Goal: Task Accomplishment & Management: Manage account settings

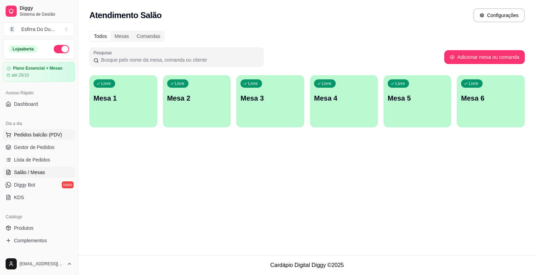
click at [47, 133] on span "Pedidos balcão (PDV)" at bounding box center [38, 134] width 48 height 7
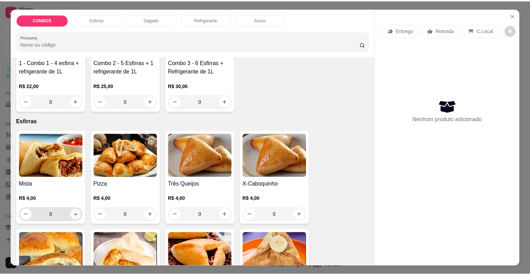
scroll to position [105, 0]
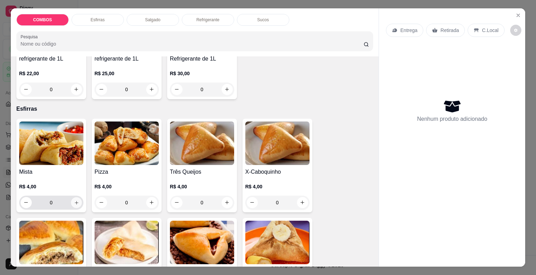
click at [74, 200] on icon "increase-product-quantity" at bounding box center [76, 202] width 5 height 5
type input "1"
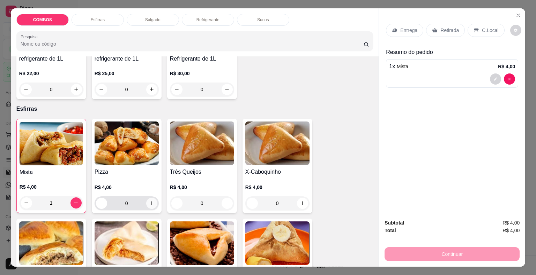
click at [150, 201] on icon "increase-product-quantity" at bounding box center [151, 203] width 5 height 5
type input "1"
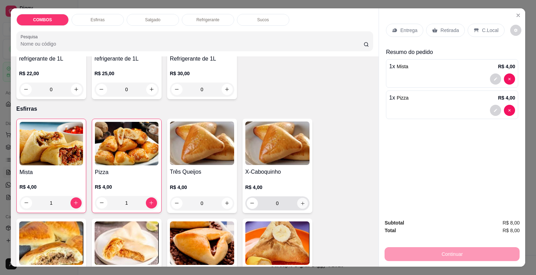
click at [297, 202] on button "increase-product-quantity" at bounding box center [302, 203] width 11 height 11
type input "1"
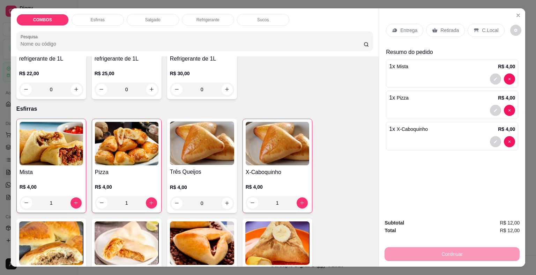
click at [454, 29] on p "Retirada" at bounding box center [449, 30] width 18 height 7
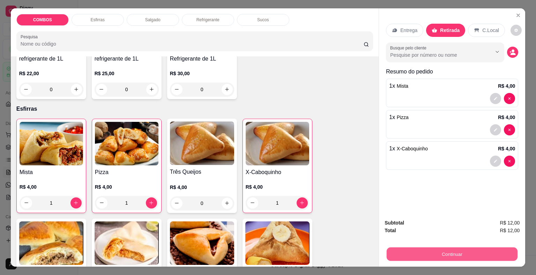
click at [475, 257] on button "Continuar" at bounding box center [451, 255] width 131 height 14
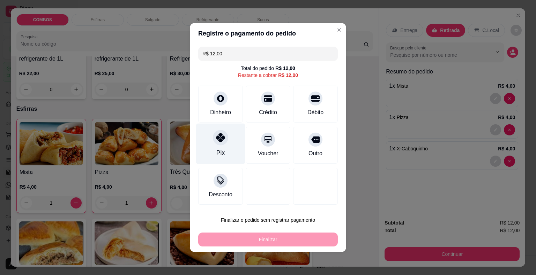
click at [209, 148] on div "Pix" at bounding box center [220, 144] width 49 height 41
type input "R$ 0,00"
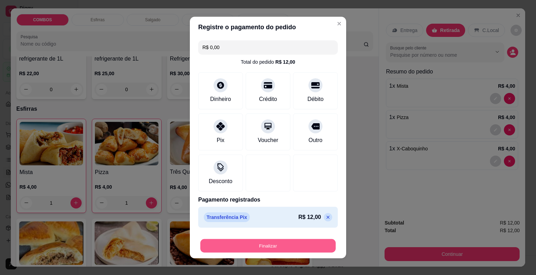
click at [247, 244] on button "Finalizar" at bounding box center [267, 247] width 135 height 14
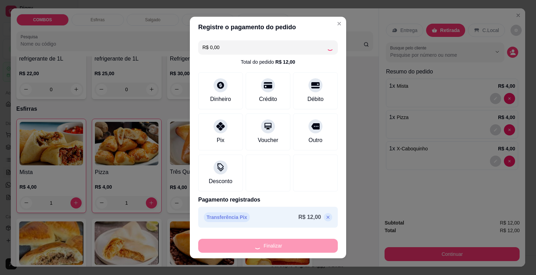
type input "0"
type input "-R$ 12,00"
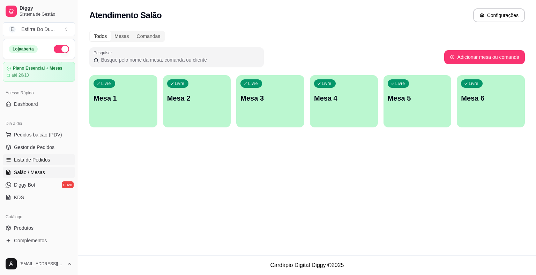
click at [22, 160] on span "Lista de Pedidos" at bounding box center [32, 160] width 36 height 7
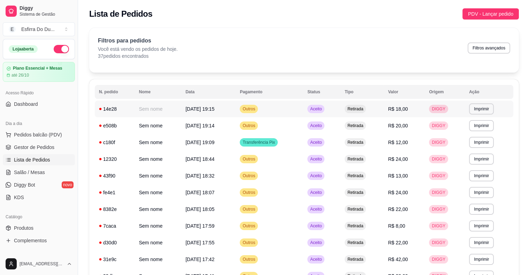
click at [317, 111] on span "Aceito" at bounding box center [316, 109] width 14 height 6
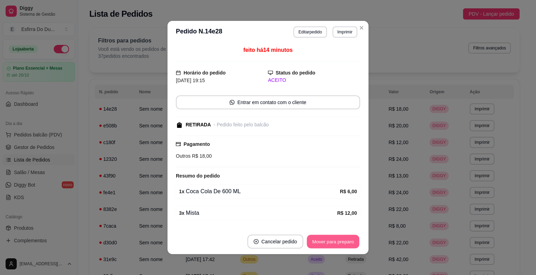
click at [322, 242] on button "Mover para preparo" at bounding box center [332, 242] width 52 height 14
click at [322, 242] on div "Mover para preparo" at bounding box center [328, 242] width 64 height 14
click at [322, 242] on button "Mover para retirada disponível" at bounding box center [321, 242] width 77 height 14
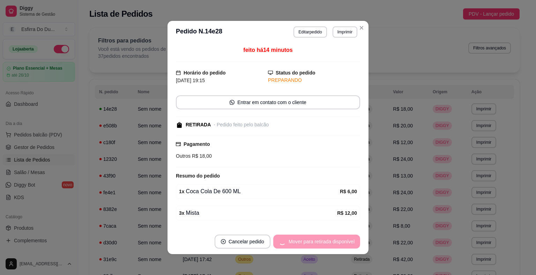
click at [322, 242] on div "Mover para retirada disponível" at bounding box center [316, 242] width 87 height 14
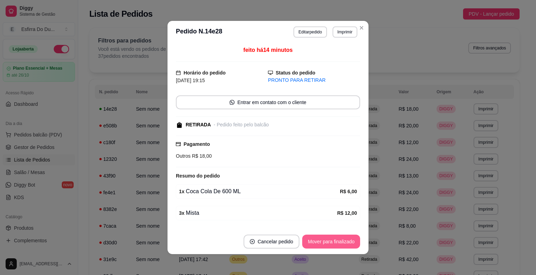
click at [322, 242] on button "Mover para finalizado" at bounding box center [331, 242] width 58 height 14
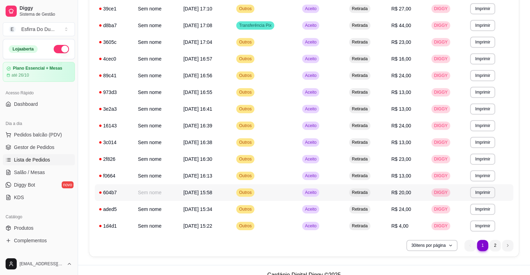
scroll to position [378, 0]
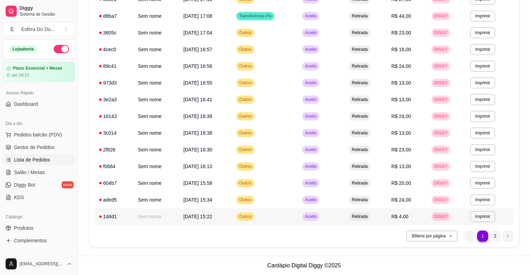
click at [318, 218] on span "Aceito" at bounding box center [311, 217] width 14 height 6
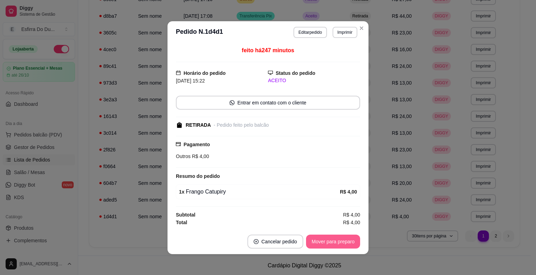
click at [329, 236] on button "Mover para preparo" at bounding box center [333, 242] width 54 height 14
click at [329, 236] on div "Mover para preparo" at bounding box center [328, 242] width 64 height 14
click at [329, 236] on button "Mover para retirada disponível" at bounding box center [321, 242] width 75 height 14
click at [329, 236] on div "Mover para retirada disponível" at bounding box center [321, 242] width 77 height 14
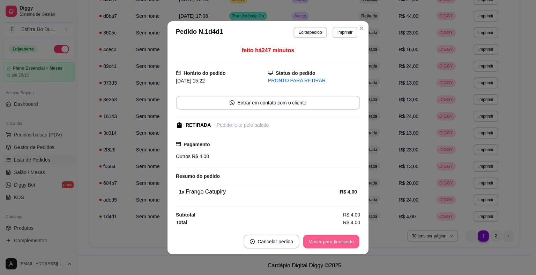
click at [326, 245] on button "Mover para finalizado" at bounding box center [331, 242] width 56 height 14
click at [326, 245] on div "Mover para finalizado" at bounding box center [326, 242] width 68 height 14
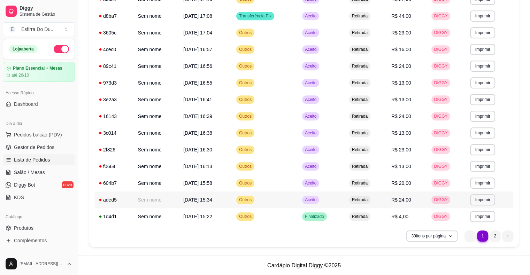
click at [314, 201] on span "Aceito" at bounding box center [311, 200] width 14 height 6
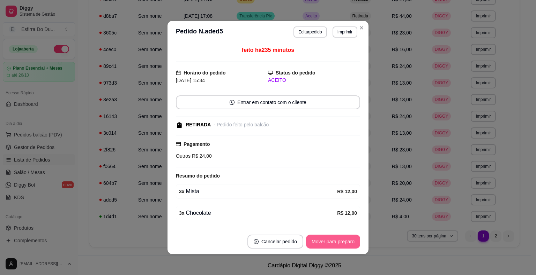
click at [344, 245] on button "Mover para preparo" at bounding box center [333, 242] width 54 height 14
click at [344, 245] on div "Mover para preparo" at bounding box center [328, 242] width 64 height 14
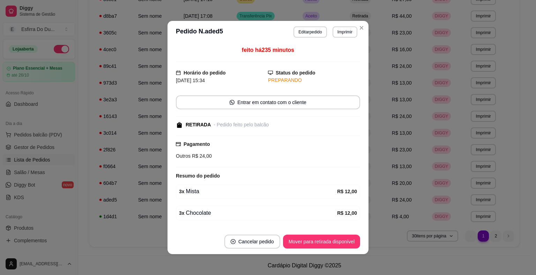
click at [344, 245] on button "Mover para retirada disponível" at bounding box center [321, 242] width 77 height 14
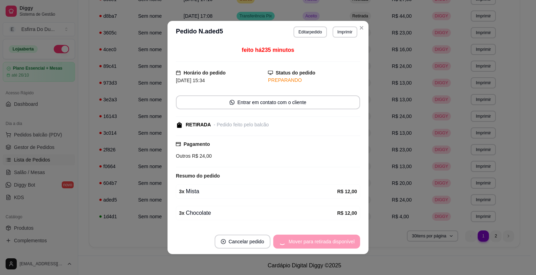
click at [344, 245] on div "Mover para retirada disponível" at bounding box center [316, 242] width 87 height 14
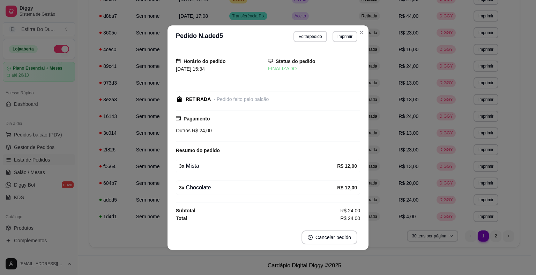
click at [344, 245] on footer "Cancelar pedido" at bounding box center [267, 237] width 201 height 25
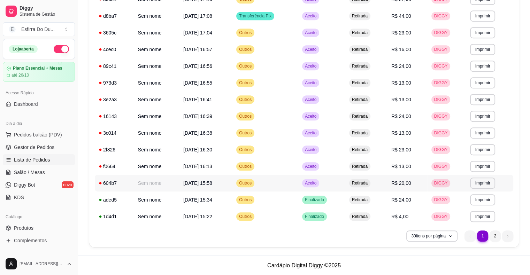
click at [312, 184] on span "Aceito" at bounding box center [311, 184] width 14 height 6
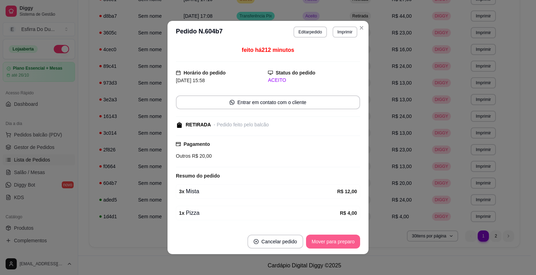
click at [326, 246] on button "Mover para preparo" at bounding box center [333, 242] width 54 height 14
click at [323, 245] on button "Mover para retirada disponível" at bounding box center [321, 242] width 75 height 14
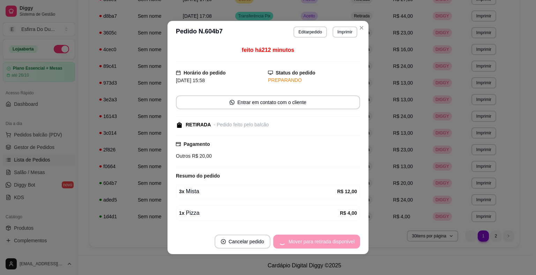
click at [323, 245] on div "Mover para retirada disponível" at bounding box center [316, 242] width 87 height 14
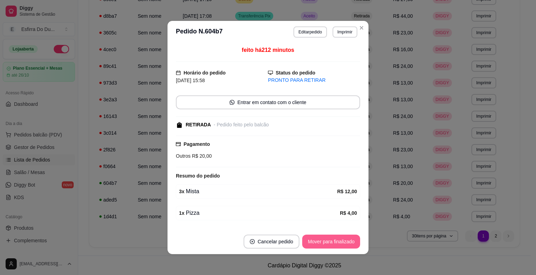
click at [323, 245] on button "Mover para finalizado" at bounding box center [331, 242] width 58 height 14
click at [323, 245] on div "Mover para finalizado" at bounding box center [326, 242] width 68 height 14
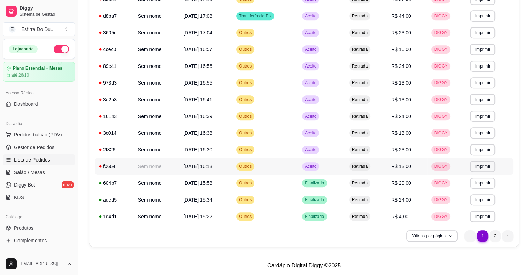
click at [318, 165] on span "Aceito" at bounding box center [311, 167] width 14 height 6
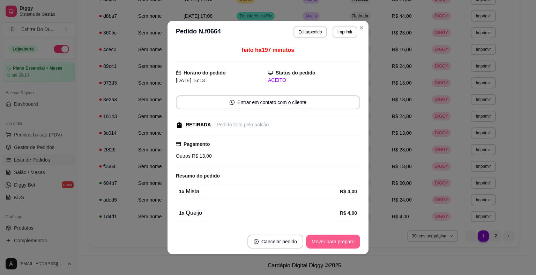
click at [318, 246] on button "Mover para preparo" at bounding box center [333, 242] width 54 height 14
click at [318, 246] on div "Mover para preparo" at bounding box center [328, 242] width 64 height 14
click at [318, 246] on button "Mover para retirada disponível" at bounding box center [321, 242] width 77 height 14
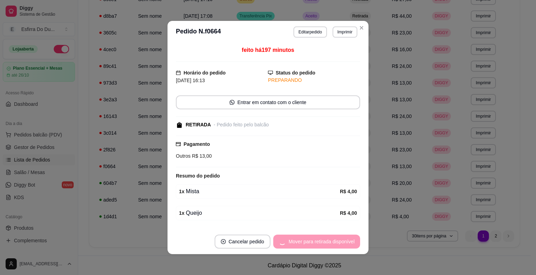
click at [318, 246] on div "Mover para retirada disponível" at bounding box center [316, 242] width 87 height 14
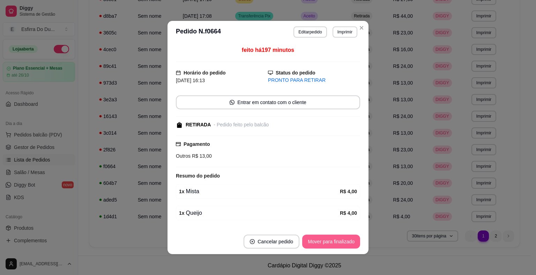
click at [318, 246] on button "Mover para finalizado" at bounding box center [331, 242] width 58 height 14
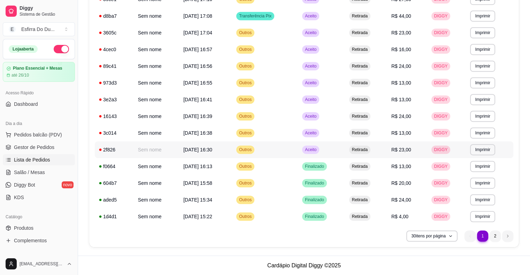
click at [318, 149] on span "Aceito" at bounding box center [311, 150] width 14 height 6
click at [319, 146] on div "Aceito" at bounding box center [310, 150] width 17 height 8
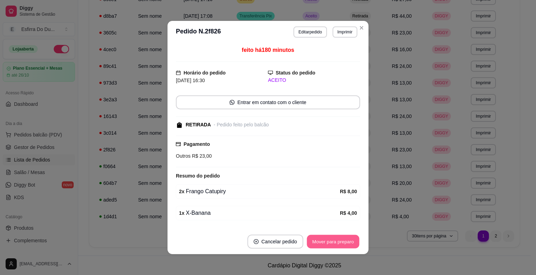
click at [328, 247] on button "Mover para preparo" at bounding box center [332, 242] width 52 height 14
click at [328, 247] on div "Mover para preparo" at bounding box center [333, 242] width 54 height 14
click at [328, 247] on button "Mover para retirada disponível" at bounding box center [321, 242] width 77 height 14
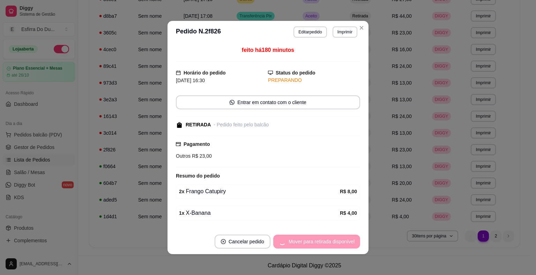
click at [328, 247] on div "Mover para retirada disponível" at bounding box center [316, 242] width 87 height 14
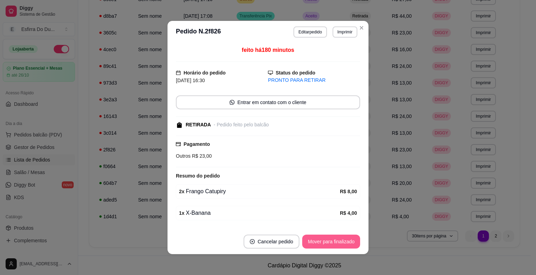
click at [328, 247] on button "Mover para finalizado" at bounding box center [331, 242] width 58 height 14
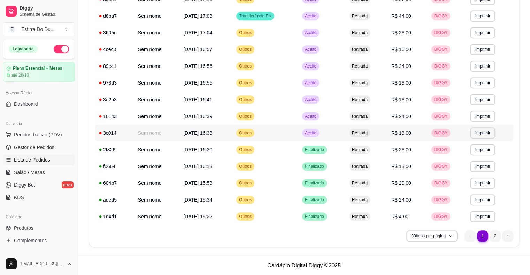
click at [318, 131] on span "Aceito" at bounding box center [311, 133] width 14 height 6
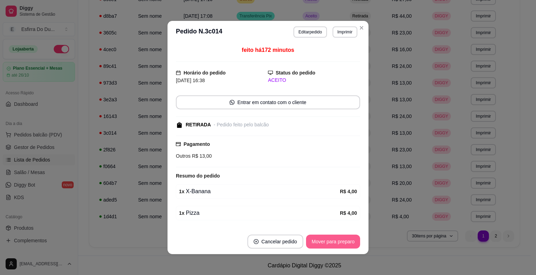
click at [330, 239] on button "Mover para preparo" at bounding box center [333, 242] width 54 height 14
click at [330, 239] on div "Mover para preparo" at bounding box center [328, 242] width 64 height 14
click at [330, 239] on button "Mover para retirada disponível" at bounding box center [321, 242] width 77 height 14
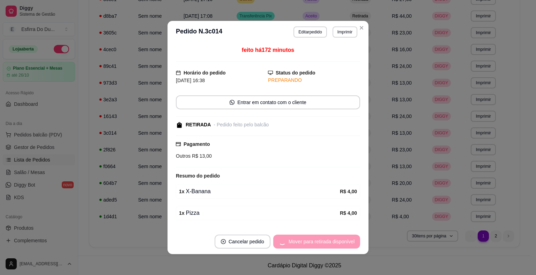
click at [330, 239] on div "Mover para retirada disponível" at bounding box center [316, 242] width 87 height 14
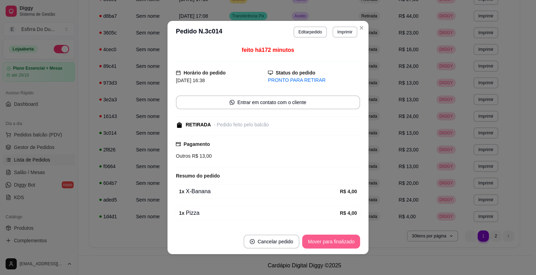
click at [331, 238] on button "Mover para finalizado" at bounding box center [331, 242] width 58 height 14
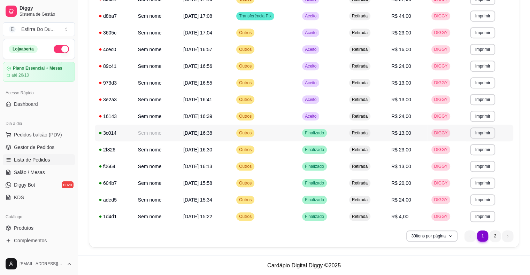
scroll to position [308, 0]
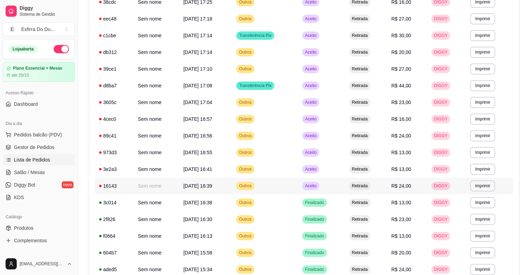
click at [318, 185] on span "Aceito" at bounding box center [311, 186] width 14 height 6
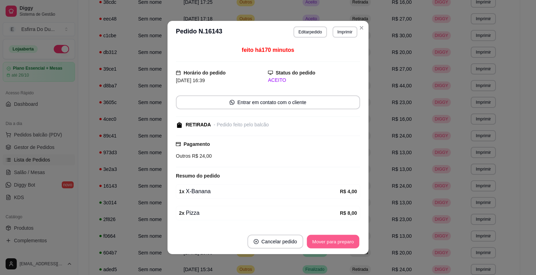
click at [326, 243] on button "Mover para preparo" at bounding box center [332, 242] width 52 height 14
click at [326, 243] on div "Mover para preparo" at bounding box center [328, 242] width 64 height 14
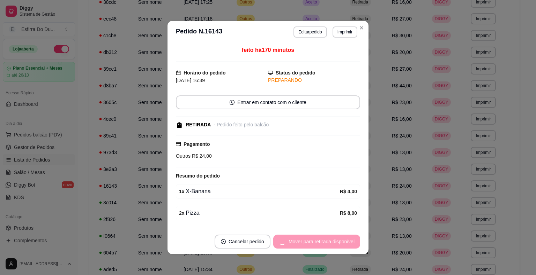
click at [326, 242] on div "Mover para retirada disponível" at bounding box center [316, 242] width 87 height 14
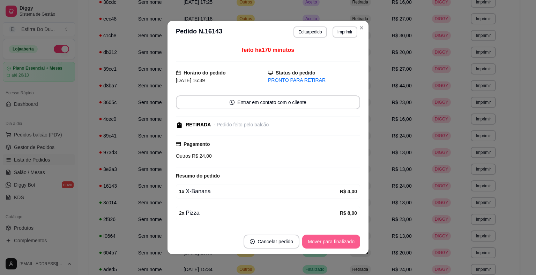
click at [326, 242] on button "Mover para finalizado" at bounding box center [331, 242] width 58 height 14
click at [326, 242] on div "Mover para finalizado" at bounding box center [326, 242] width 68 height 14
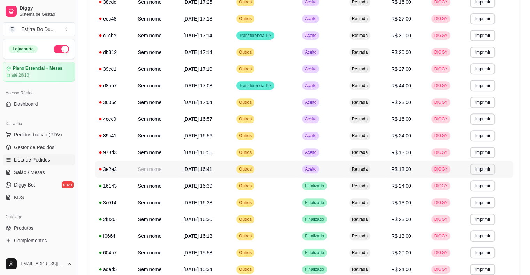
click at [317, 172] on div "Aceito" at bounding box center [310, 169] width 17 height 8
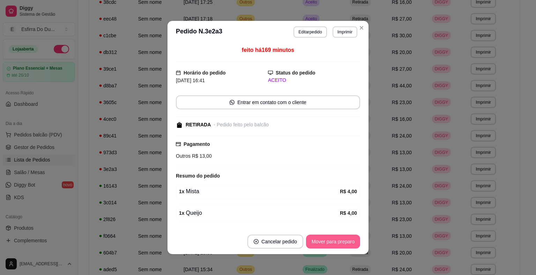
click at [325, 245] on button "Mover para preparo" at bounding box center [333, 242] width 54 height 14
click at [325, 245] on div "Mover para preparo" at bounding box center [328, 242] width 64 height 14
click at [325, 245] on button "Mover para retirada disponível" at bounding box center [321, 242] width 75 height 14
click at [325, 245] on div "Mover para retirada disponível" at bounding box center [321, 242] width 77 height 14
click at [325, 245] on button "Mover para finalizado" at bounding box center [331, 242] width 56 height 14
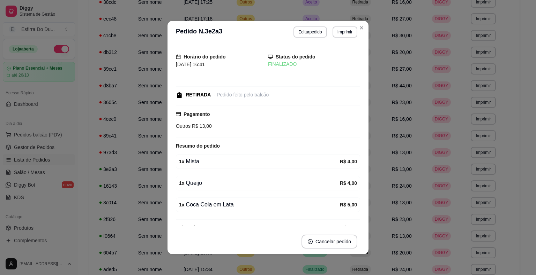
click at [365, 161] on div "Horário do pedido [DATE] 16:41 Status do pedido FINALIZADO RETIRADA - Pedido fe…" at bounding box center [267, 136] width 201 height 186
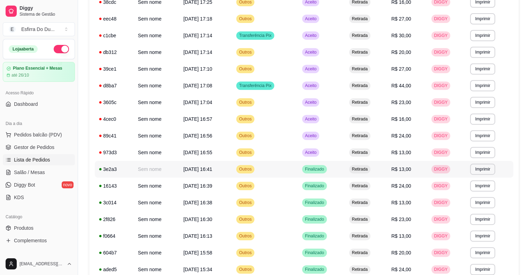
scroll to position [238, 0]
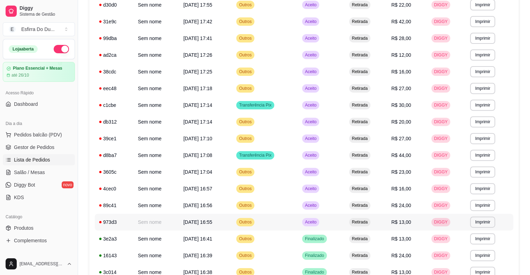
click at [318, 222] on span "Aceito" at bounding box center [311, 223] width 14 height 6
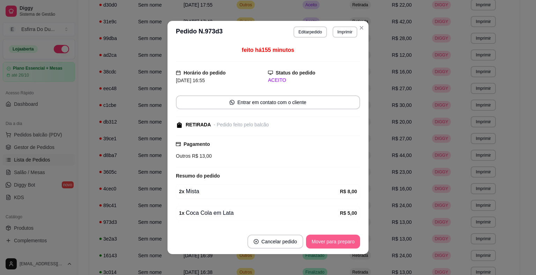
click at [329, 237] on button "Mover para preparo" at bounding box center [333, 242] width 54 height 14
click at [329, 237] on div "Mover para preparo" at bounding box center [328, 242] width 64 height 14
click at [329, 237] on button "Mover para retirada disponível" at bounding box center [321, 242] width 75 height 14
click at [329, 237] on div "Mover para retirada disponível" at bounding box center [321, 242] width 77 height 14
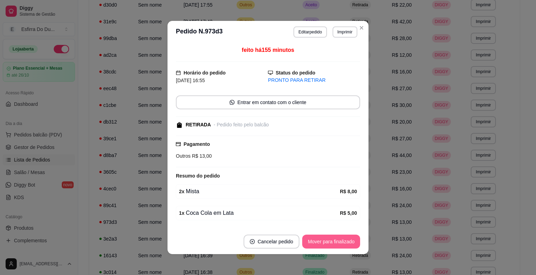
click at [329, 237] on button "Mover para finalizado" at bounding box center [331, 242] width 58 height 14
click at [330, 236] on div "Mover para finalizado" at bounding box center [326, 242] width 68 height 14
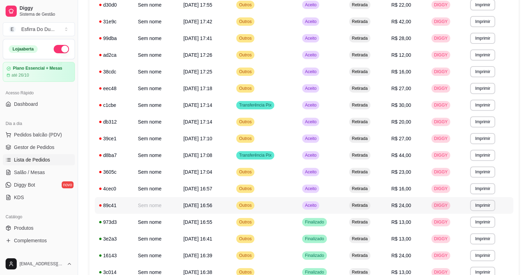
click at [318, 208] on span "Aceito" at bounding box center [311, 206] width 14 height 6
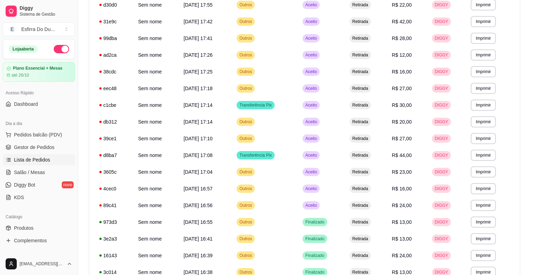
click at [335, 245] on button "Mover para preparo" at bounding box center [333, 242] width 54 height 14
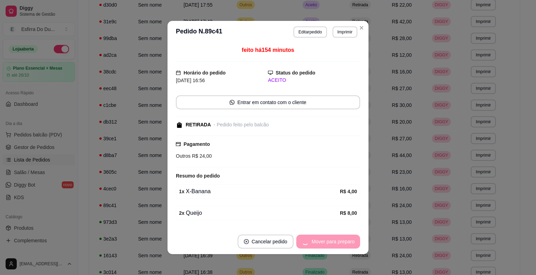
click at [335, 245] on div "Mover para preparo" at bounding box center [328, 242] width 64 height 14
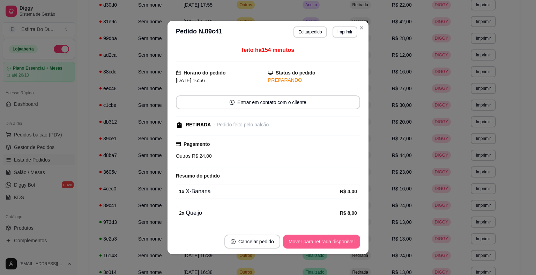
click at [335, 245] on button "Mover para retirada disponível" at bounding box center [321, 242] width 77 height 14
click at [335, 245] on div "Mover para retirada disponível" at bounding box center [316, 242] width 87 height 14
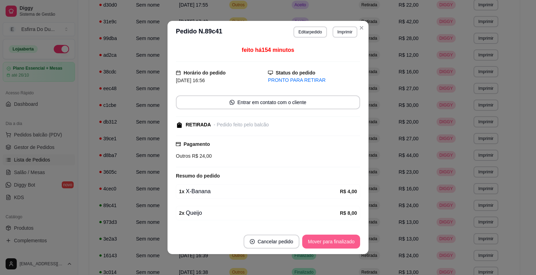
click at [337, 242] on button "Mover para finalizado" at bounding box center [331, 242] width 58 height 14
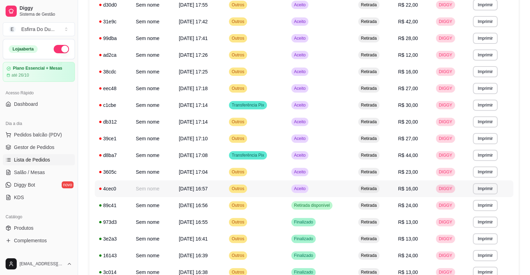
click at [303, 181] on tr "**********" at bounding box center [304, 189] width 419 height 17
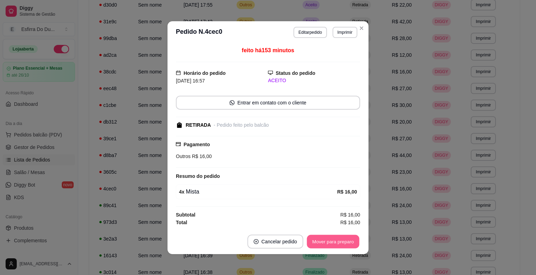
click at [318, 242] on button "Mover para preparo" at bounding box center [332, 242] width 52 height 14
click at [318, 242] on div "Mover para preparo" at bounding box center [328, 242] width 64 height 14
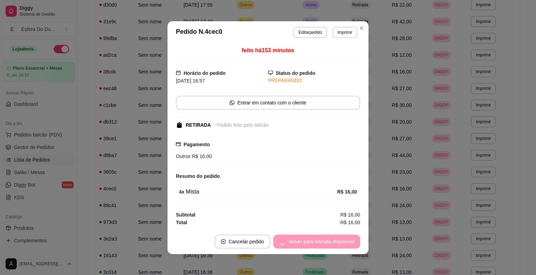
click at [318, 242] on div "Mover para retirada disponível" at bounding box center [316, 242] width 87 height 14
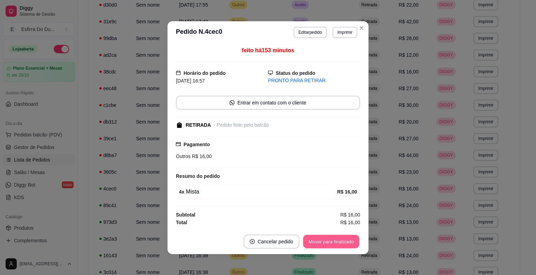
click at [309, 240] on button "Mover para finalizado" at bounding box center [331, 242] width 56 height 14
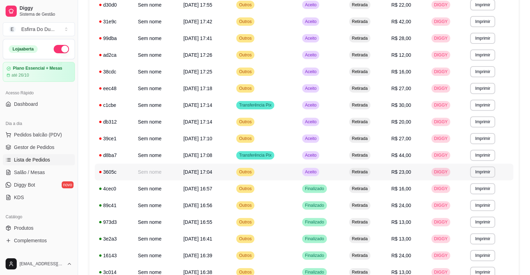
click at [318, 171] on span "Aceito" at bounding box center [311, 172] width 14 height 6
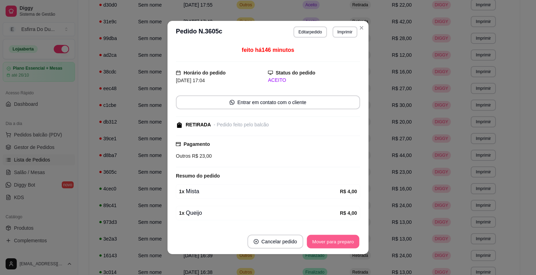
click at [348, 245] on button "Mover para preparo" at bounding box center [332, 242] width 52 height 14
click at [348, 245] on div "Mover para preparo" at bounding box center [328, 242] width 64 height 14
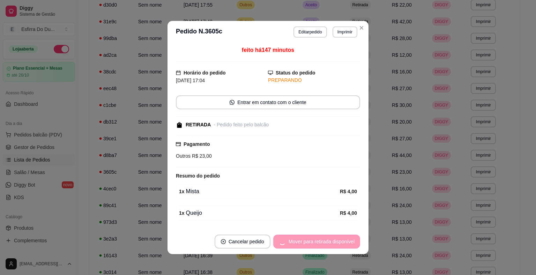
click at [348, 245] on div "Mover para retirada disponível" at bounding box center [316, 242] width 87 height 14
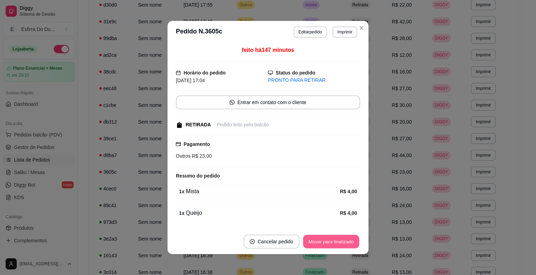
click at [348, 245] on button "Mover para finalizado" at bounding box center [331, 242] width 56 height 14
click at [348, 245] on div "Mover para finalizado" at bounding box center [326, 242] width 68 height 14
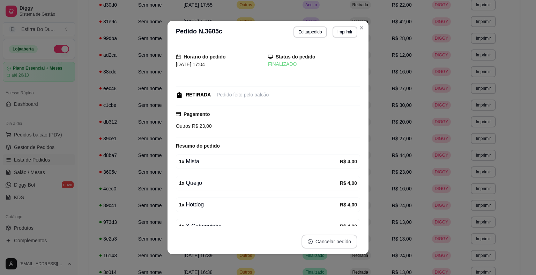
click at [348, 245] on button "Cancelar pedido" at bounding box center [329, 242] width 56 height 14
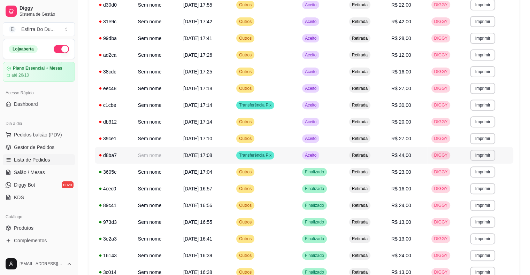
click at [316, 156] on span "Aceito" at bounding box center [311, 156] width 14 height 6
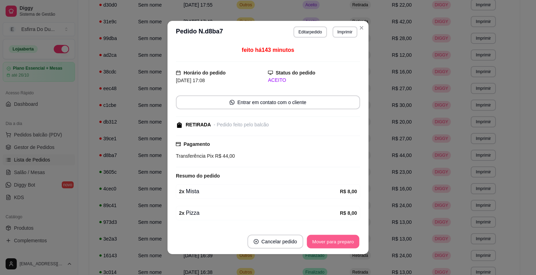
click at [316, 240] on button "Mover para preparo" at bounding box center [332, 242] width 52 height 14
click at [316, 240] on div "Mover para preparo" at bounding box center [333, 242] width 54 height 14
click at [316, 240] on button "Mover para retirada disponível" at bounding box center [321, 242] width 75 height 14
click at [316, 240] on div "Mover para retirada disponível" at bounding box center [321, 242] width 77 height 14
click at [316, 240] on button "Mover para finalizado" at bounding box center [331, 242] width 56 height 14
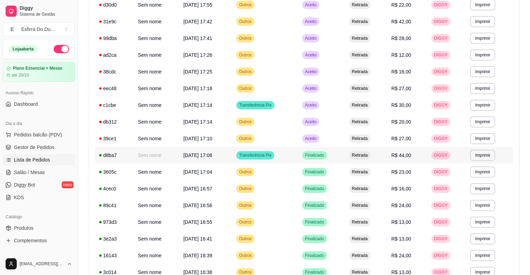
click at [322, 157] on span "Finalizado" at bounding box center [315, 156] width 22 height 6
click at [317, 139] on span "Aceito" at bounding box center [311, 139] width 14 height 6
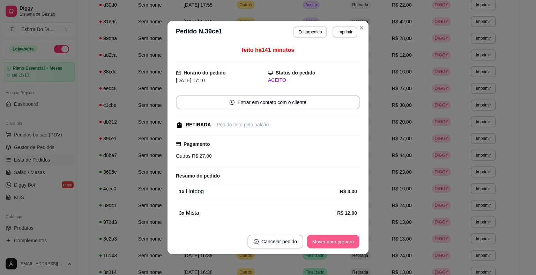
click at [325, 242] on button "Mover para preparo" at bounding box center [332, 242] width 52 height 14
click at [325, 242] on div "Mover para preparo" at bounding box center [333, 242] width 54 height 14
click at [325, 242] on button "Mover para retirada disponível" at bounding box center [321, 242] width 75 height 14
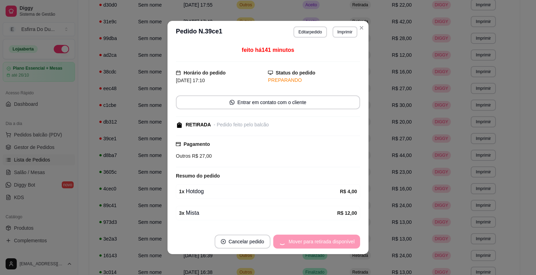
click at [325, 242] on div "Mover para retirada disponível" at bounding box center [316, 242] width 87 height 14
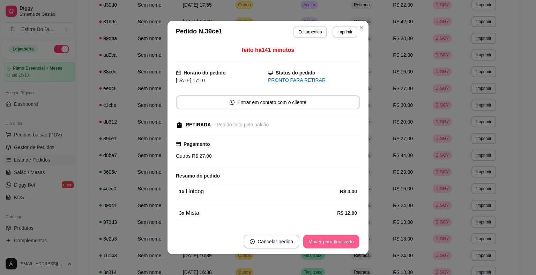
click at [325, 242] on button "Mover para finalizado" at bounding box center [331, 242] width 56 height 14
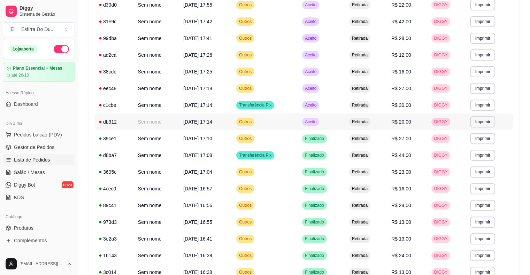
click at [318, 122] on span "Aceito" at bounding box center [311, 122] width 14 height 6
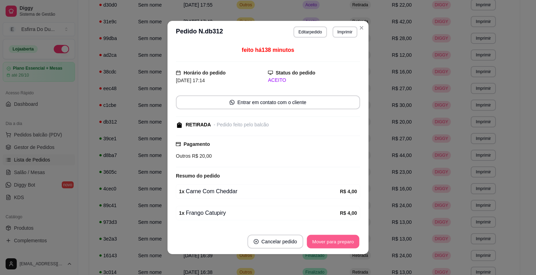
click at [335, 243] on button "Mover para preparo" at bounding box center [332, 242] width 52 height 14
click at [335, 243] on div "Mover para preparo" at bounding box center [328, 242] width 64 height 14
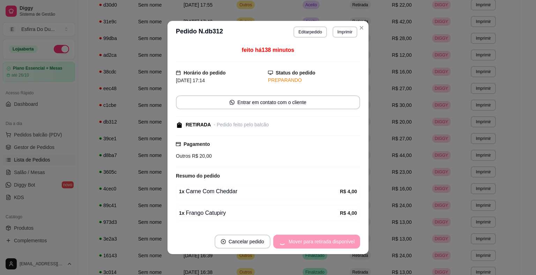
click at [335, 243] on div "Mover para retirada disponível" at bounding box center [316, 242] width 87 height 14
click at [334, 243] on div "Mover para finalizado" at bounding box center [326, 242] width 68 height 14
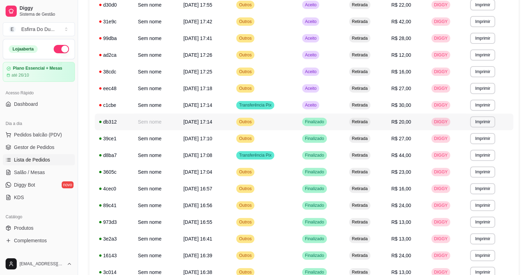
click at [317, 122] on span "Finalizado" at bounding box center [315, 122] width 22 height 6
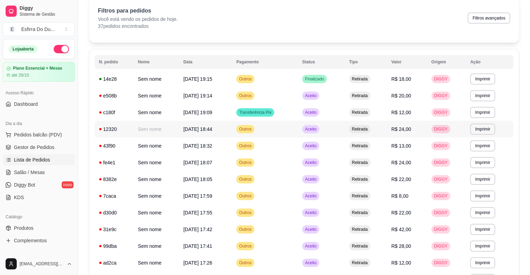
scroll to position [29, 0]
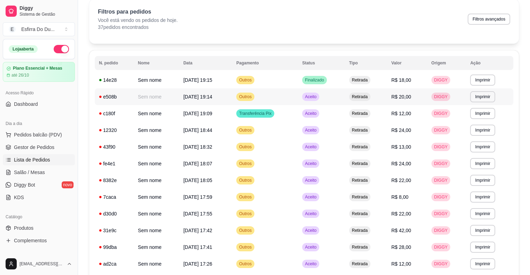
click at [317, 98] on span "Aceito" at bounding box center [311, 97] width 14 height 6
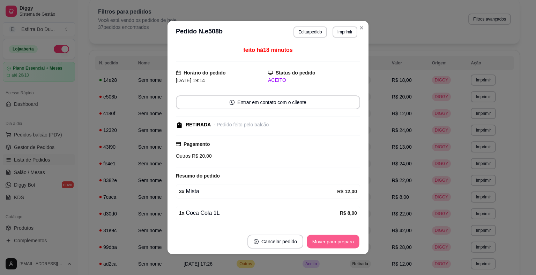
click at [307, 244] on button "Mover para preparo" at bounding box center [332, 242] width 52 height 14
click at [307, 244] on div "Mover para preparo" at bounding box center [328, 242] width 64 height 14
click at [307, 244] on div "Mover para retirada disponível" at bounding box center [321, 242] width 77 height 14
click at [307, 244] on button "Mover para finalizado" at bounding box center [331, 242] width 56 height 14
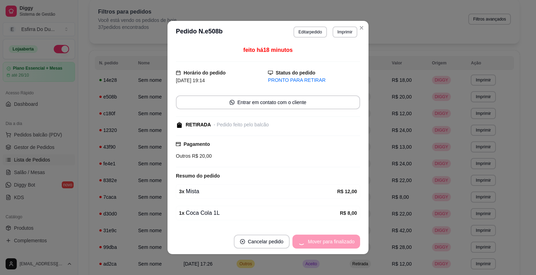
click at [307, 244] on div "Mover para finalizado" at bounding box center [326, 242] width 68 height 14
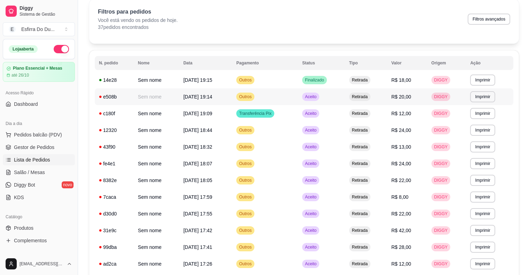
click at [318, 99] on span "Aceito" at bounding box center [311, 97] width 14 height 6
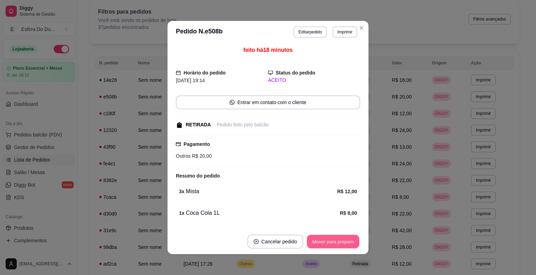
click at [326, 239] on button "Mover para preparo" at bounding box center [332, 242] width 52 height 14
click at [324, 244] on div "Mover para preparo" at bounding box center [328, 242] width 64 height 14
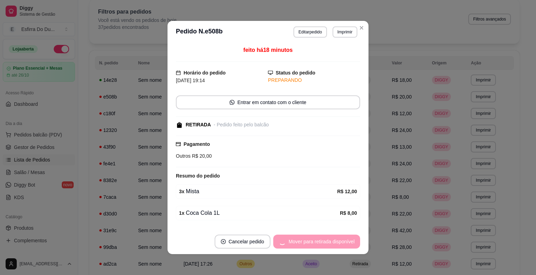
click at [324, 244] on div "Mover para retirada disponível" at bounding box center [316, 242] width 87 height 14
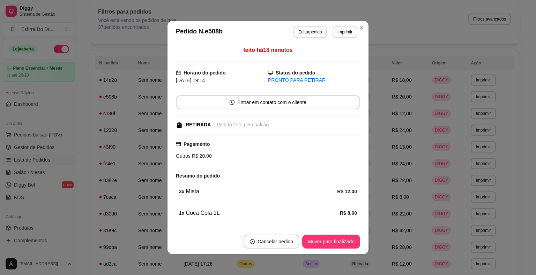
click at [324, 244] on button "Mover para finalizado" at bounding box center [331, 242] width 58 height 14
click at [324, 244] on div "Mover para finalizado" at bounding box center [326, 242] width 68 height 14
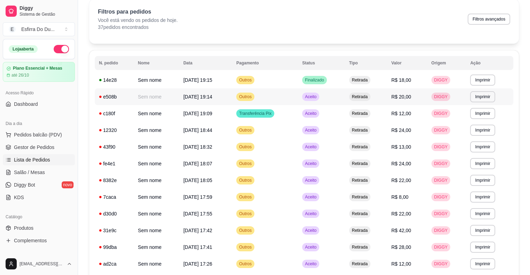
click at [318, 96] on span "Aceito" at bounding box center [311, 97] width 14 height 6
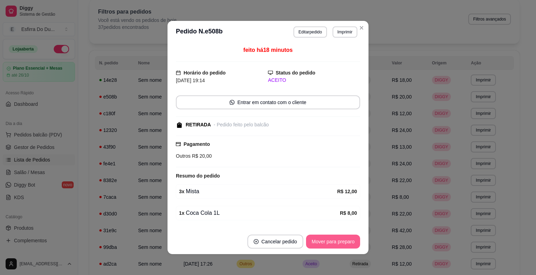
click at [337, 245] on button "Mover para preparo" at bounding box center [333, 242] width 54 height 14
click at [337, 245] on div "Mover para preparo" at bounding box center [328, 242] width 64 height 14
click at [337, 245] on button "Mover para retirada disponível" at bounding box center [321, 242] width 75 height 14
click at [337, 245] on div "Mover para retirada disponível" at bounding box center [321, 242] width 77 height 14
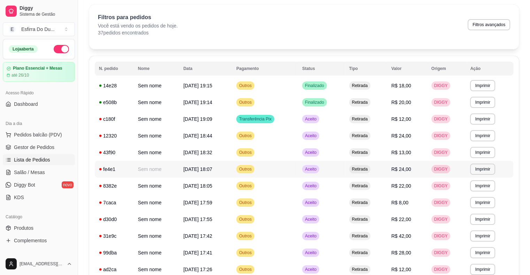
scroll to position [35, 0]
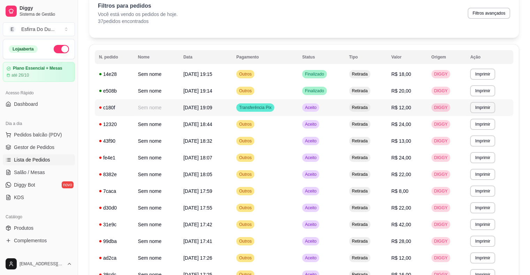
click at [318, 106] on span "Aceito" at bounding box center [311, 108] width 14 height 6
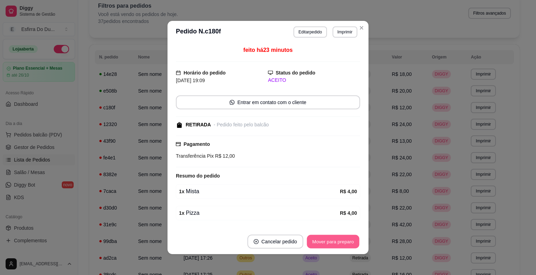
click at [332, 245] on button "Mover para preparo" at bounding box center [332, 242] width 52 height 14
click at [332, 245] on div "Mover para preparo" at bounding box center [328, 242] width 64 height 14
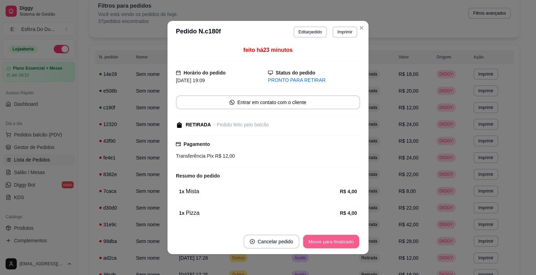
click at [329, 244] on button "Mover para finalizado" at bounding box center [331, 242] width 56 height 14
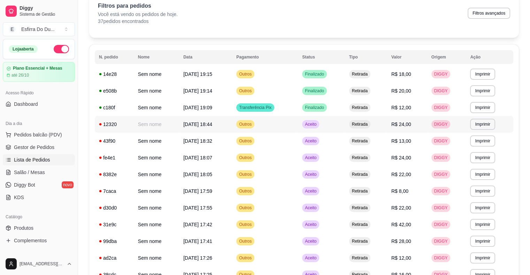
click at [319, 128] on div "Aceito" at bounding box center [310, 124] width 17 height 8
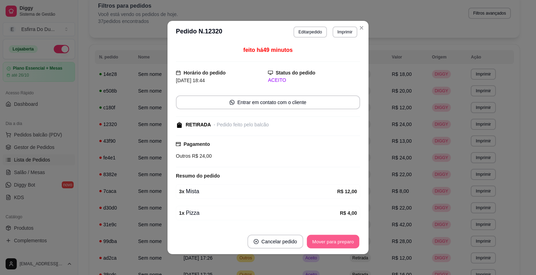
click at [326, 247] on button "Mover para preparo" at bounding box center [332, 242] width 52 height 14
click at [327, 241] on button "Mover para retirada disponível" at bounding box center [321, 242] width 77 height 14
click at [327, 248] on button "Mover para finalizado" at bounding box center [331, 242] width 56 height 14
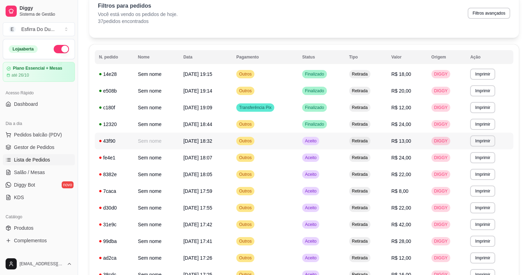
click at [314, 144] on div "Aceito" at bounding box center [310, 141] width 17 height 8
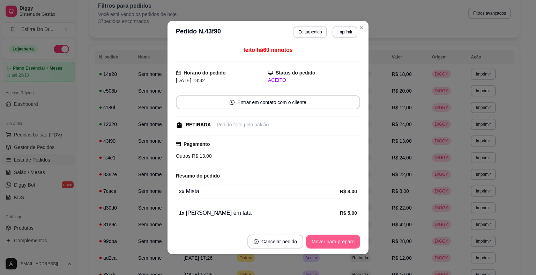
click at [326, 238] on button "Mover para preparo" at bounding box center [333, 242] width 54 height 14
click at [326, 238] on div "Mover para preparo" at bounding box center [328, 242] width 64 height 14
click at [326, 238] on button "Mover para retirada disponível" at bounding box center [321, 242] width 75 height 14
click at [326, 237] on button "Mover para finalizado" at bounding box center [331, 242] width 58 height 14
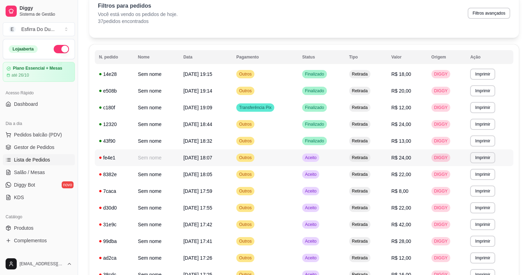
click at [314, 158] on span "Aceito" at bounding box center [311, 158] width 14 height 6
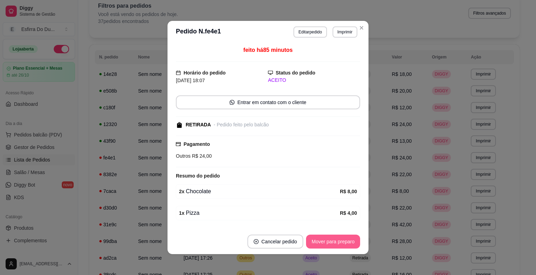
click at [322, 245] on button "Mover para preparo" at bounding box center [333, 242] width 54 height 14
click at [320, 243] on button "Mover para retirada disponível" at bounding box center [321, 242] width 75 height 14
click at [320, 243] on button "Mover para finalizado" at bounding box center [331, 242] width 56 height 14
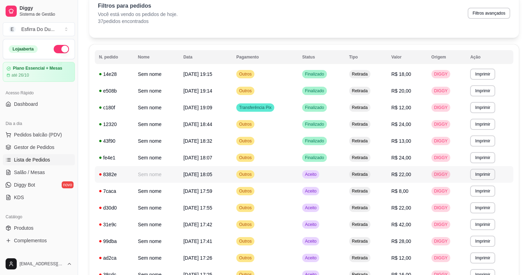
click at [319, 179] on div "Aceito" at bounding box center [310, 175] width 17 height 8
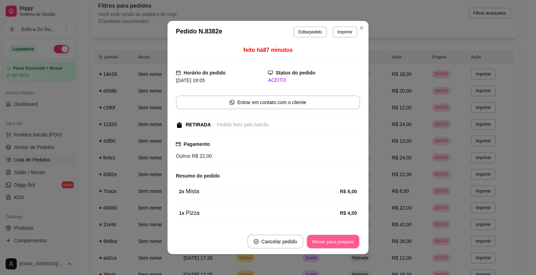
click at [318, 249] on div "Mover para preparo" at bounding box center [333, 242] width 54 height 14
click at [320, 241] on button "Mover para retirada disponível" at bounding box center [321, 242] width 77 height 14
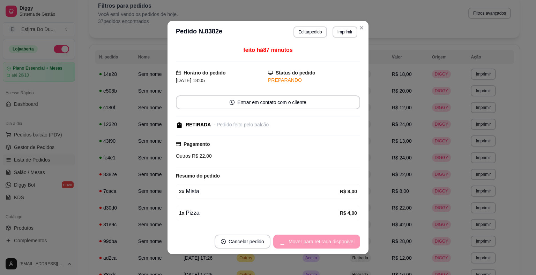
click at [320, 241] on div "Mover para retirada disponível" at bounding box center [316, 242] width 87 height 14
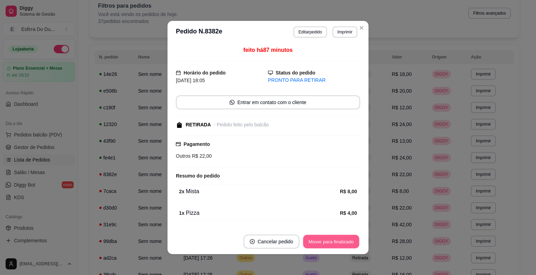
click at [320, 241] on button "Mover para finalizado" at bounding box center [331, 242] width 56 height 14
click at [320, 240] on div "Mover para finalizado" at bounding box center [331, 242] width 58 height 14
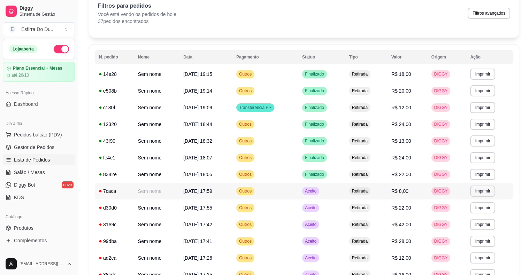
click at [319, 194] on div "Aceito" at bounding box center [310, 191] width 17 height 8
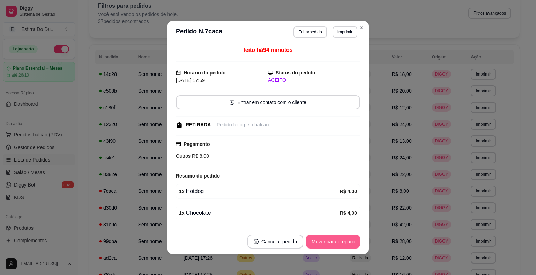
click at [352, 236] on button "Mover para preparo" at bounding box center [333, 242] width 54 height 14
click at [349, 240] on button "Mover para retirada disponível" at bounding box center [321, 242] width 77 height 14
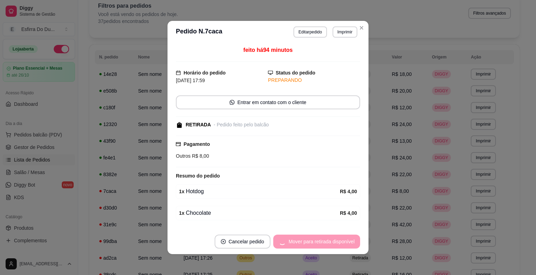
click at [349, 241] on div "Mover para retirada disponível" at bounding box center [316, 242] width 87 height 14
click at [349, 241] on div "Mover para finalizado" at bounding box center [326, 242] width 68 height 14
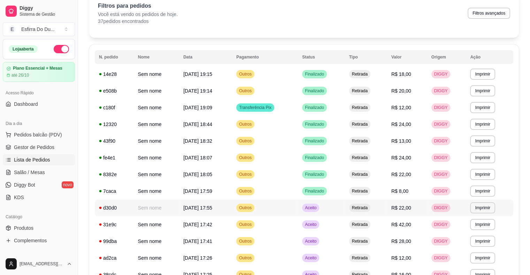
click at [317, 209] on span "Aceito" at bounding box center [311, 208] width 14 height 6
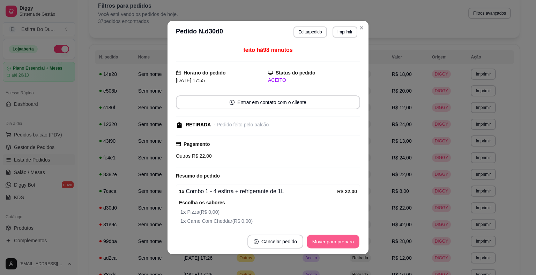
click at [321, 244] on button "Mover para preparo" at bounding box center [332, 242] width 52 height 14
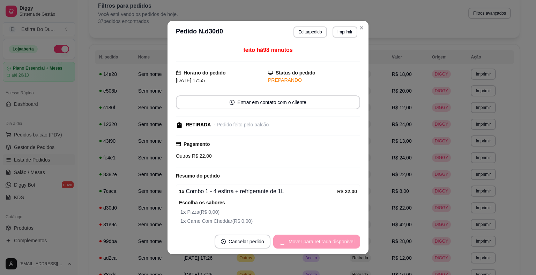
click at [319, 243] on div "Mover para retirada disponível" at bounding box center [316, 242] width 87 height 14
click at [319, 243] on div "Mover para finalizado" at bounding box center [326, 242] width 68 height 14
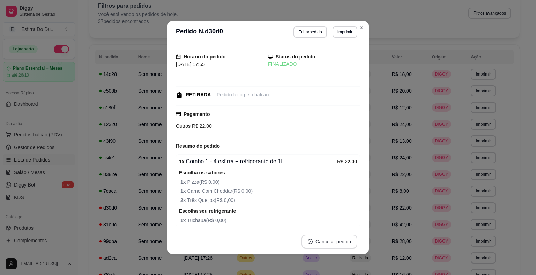
click at [319, 243] on button "Cancelar pedido" at bounding box center [329, 242] width 56 height 14
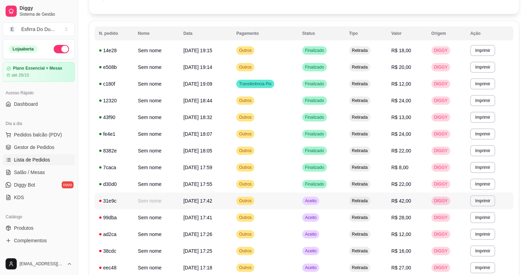
scroll to position [70, 0]
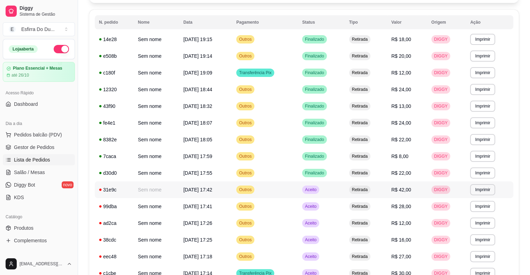
click at [318, 191] on span "Aceito" at bounding box center [311, 190] width 14 height 6
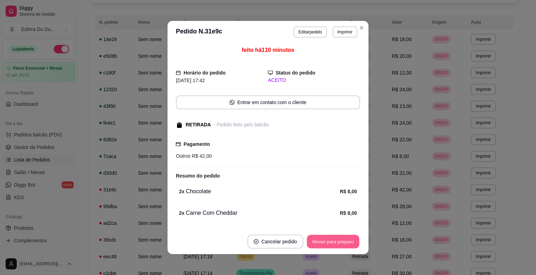
click at [314, 239] on button "Mover para preparo" at bounding box center [332, 242] width 52 height 14
click at [314, 239] on div "Mover para preparo" at bounding box center [328, 242] width 64 height 14
click at [314, 239] on button "Mover para retirada disponível" at bounding box center [321, 242] width 77 height 14
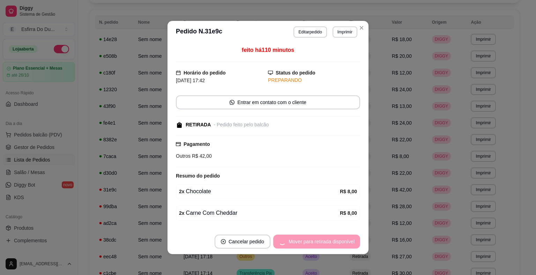
click at [314, 239] on div "Mover para retirada disponível" at bounding box center [316, 242] width 87 height 14
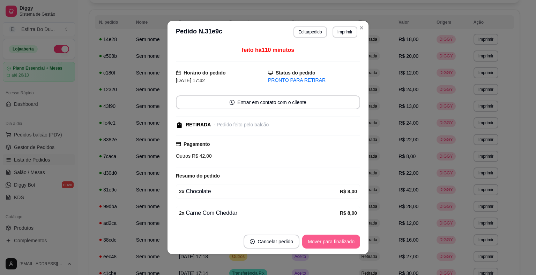
click at [314, 239] on button "Mover para finalizado" at bounding box center [331, 242] width 58 height 14
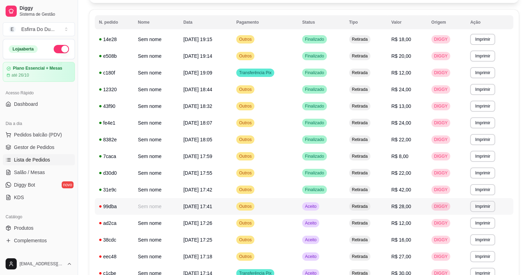
click at [319, 210] on div "Aceito" at bounding box center [310, 207] width 17 height 8
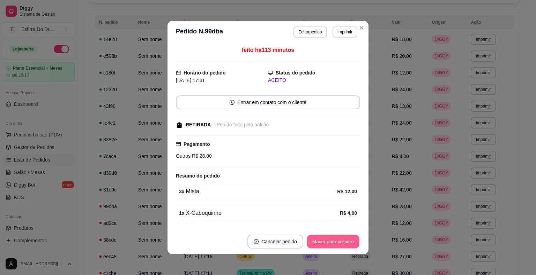
click at [320, 235] on button "Mover para preparo" at bounding box center [332, 242] width 52 height 14
click at [320, 235] on button "Mover para retirada disponível" at bounding box center [321, 242] width 75 height 14
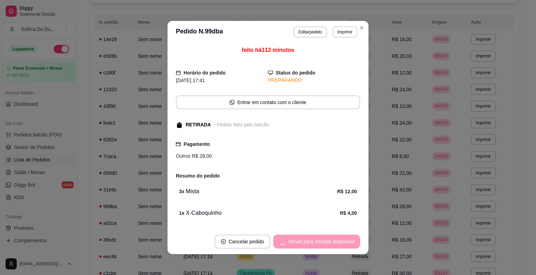
click at [320, 235] on div "Mover para retirada disponível" at bounding box center [316, 242] width 87 height 14
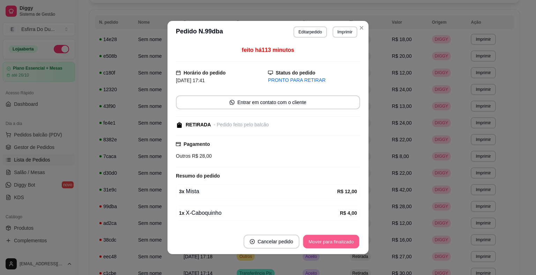
click at [320, 235] on button "Mover para finalizado" at bounding box center [331, 242] width 56 height 14
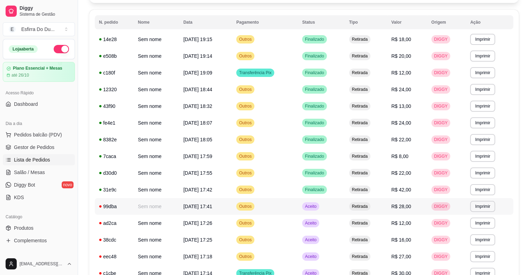
click at [311, 209] on span "Aceito" at bounding box center [311, 207] width 14 height 6
click at [323, 231] on td "Aceito" at bounding box center [321, 223] width 47 height 17
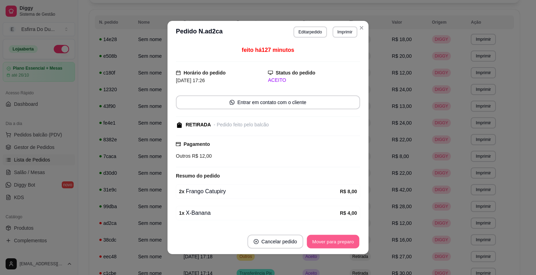
click at [330, 240] on button "Mover para preparo" at bounding box center [332, 242] width 52 height 14
click at [330, 240] on div "Mover para preparo" at bounding box center [333, 242] width 54 height 14
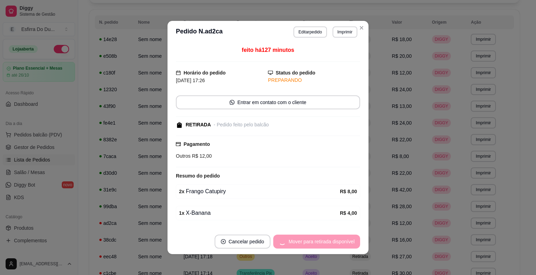
click at [330, 240] on div "Mover para retirada disponível" at bounding box center [316, 242] width 87 height 14
click at [330, 240] on div "Mover para finalizado" at bounding box center [326, 242] width 68 height 14
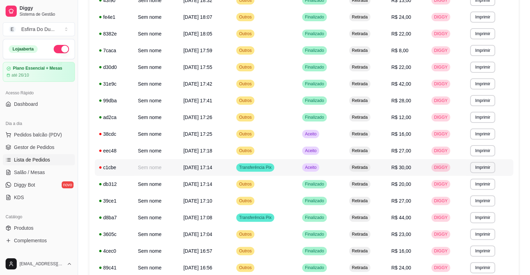
scroll to position [209, 0]
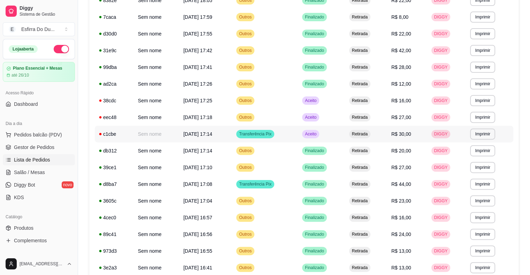
click at [318, 137] on span "Aceito" at bounding box center [311, 134] width 14 height 6
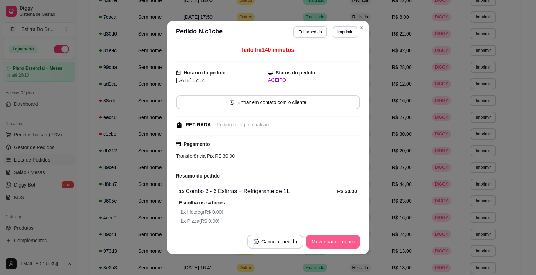
click at [318, 239] on button "Mover para preparo" at bounding box center [333, 242] width 54 height 14
click at [318, 239] on div "Mover para preparo" at bounding box center [328, 242] width 64 height 14
click at [318, 239] on button "Mover para finalizado" at bounding box center [331, 242] width 58 height 14
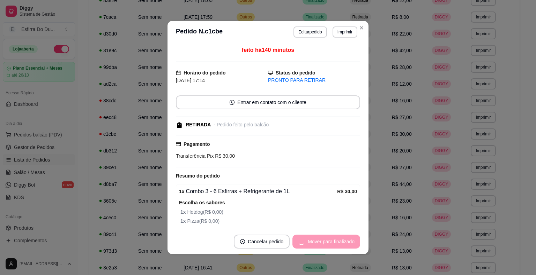
click at [318, 239] on div "Mover para finalizado" at bounding box center [326, 242] width 68 height 14
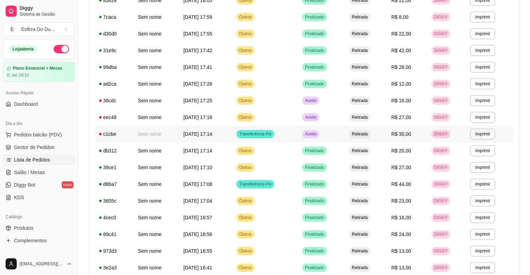
click at [318, 135] on span "Aceito" at bounding box center [311, 134] width 14 height 6
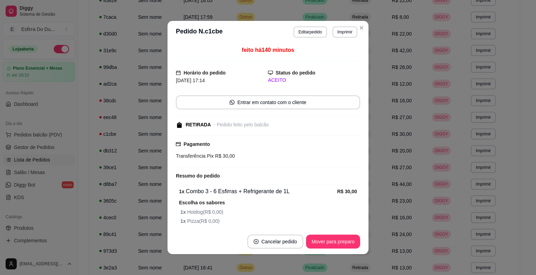
drag, startPoint x: 332, startPoint y: 231, endPoint x: 326, endPoint y: 240, distance: 10.5
click at [332, 232] on footer "Cancelar pedido Mover para preparo" at bounding box center [267, 241] width 201 height 25
click at [326, 240] on button "Mover para preparo" at bounding box center [333, 242] width 54 height 14
click at [326, 240] on div "Mover para preparo" at bounding box center [328, 242] width 64 height 14
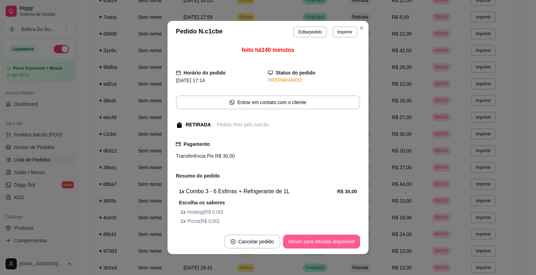
click at [326, 240] on button "Mover para retirada disponível" at bounding box center [321, 242] width 77 height 14
click at [326, 240] on div "Mover para retirada disponível" at bounding box center [316, 242] width 87 height 14
click at [326, 239] on button "Mover para finalizado" at bounding box center [331, 242] width 58 height 14
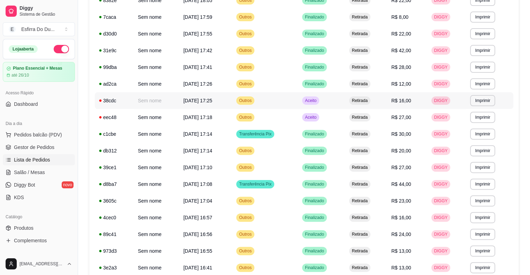
click at [318, 100] on span "Aceito" at bounding box center [311, 101] width 14 height 6
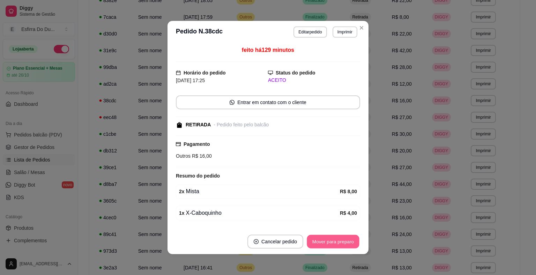
click at [333, 241] on button "Mover para preparo" at bounding box center [332, 242] width 52 height 14
click at [333, 241] on div "Mover para preparo" at bounding box center [333, 242] width 54 height 14
click at [333, 241] on button "Mover para retirada disponível" at bounding box center [321, 242] width 77 height 14
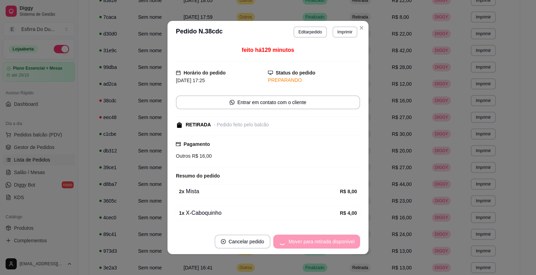
click at [333, 241] on div "Mover para retirada disponível" at bounding box center [316, 242] width 87 height 14
click at [333, 241] on div "Mover para finalizado" at bounding box center [326, 242] width 68 height 14
click at [289, 241] on button "Cancelar pedido" at bounding box center [262, 242] width 56 height 14
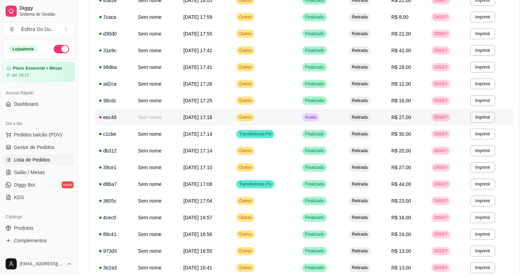
click at [318, 119] on span "Aceito" at bounding box center [311, 118] width 14 height 6
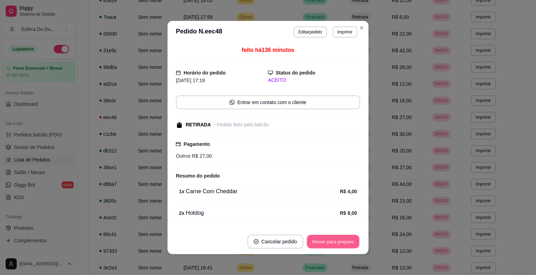
click at [318, 247] on button "Mover para preparo" at bounding box center [332, 242] width 52 height 14
click at [318, 247] on button "Mover para retirada disponível" at bounding box center [321, 242] width 77 height 14
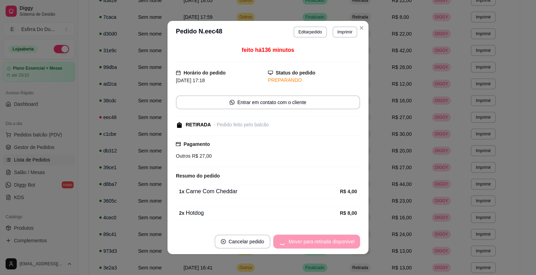
click at [318, 247] on div "Mover para retirada disponível" at bounding box center [316, 242] width 87 height 14
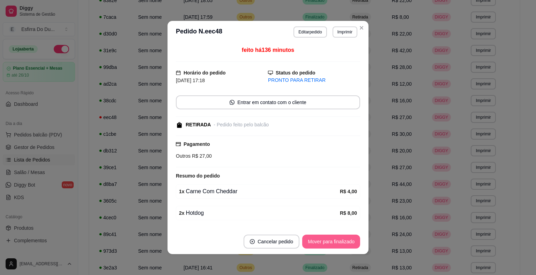
click at [318, 247] on button "Mover para finalizado" at bounding box center [331, 242] width 58 height 14
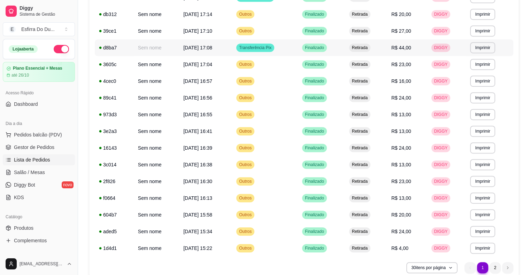
scroll to position [378, 0]
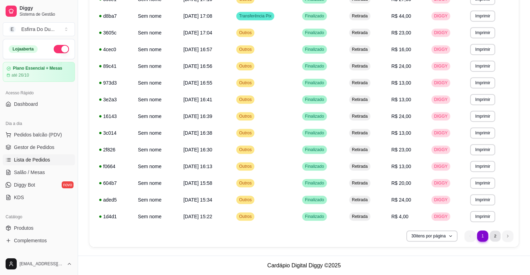
click at [492, 237] on li "2" at bounding box center [495, 236] width 11 height 11
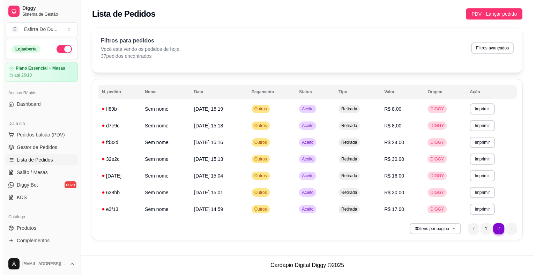
scroll to position [0, 0]
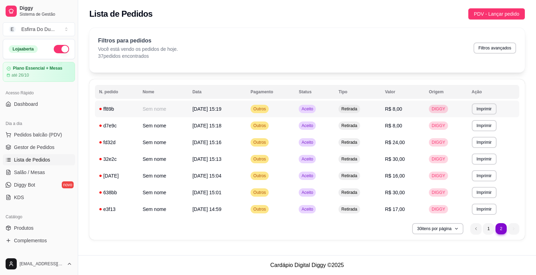
click at [316, 103] on td "Aceito" at bounding box center [314, 109] width 40 height 17
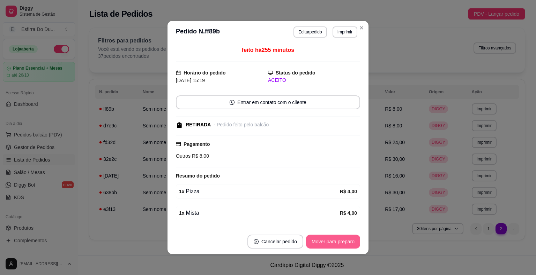
click at [340, 243] on button "Mover para preparo" at bounding box center [333, 242] width 54 height 14
click at [341, 243] on div "Mover para preparo" at bounding box center [328, 242] width 64 height 14
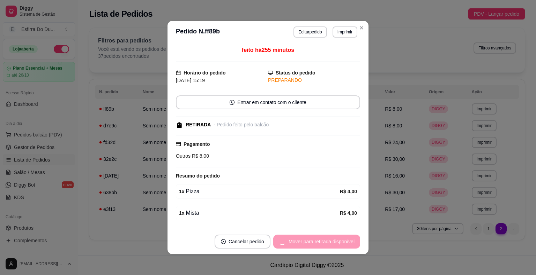
click at [341, 243] on div "Mover para retirada disponível" at bounding box center [316, 242] width 87 height 14
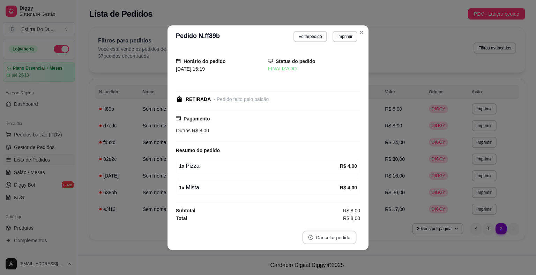
click at [341, 243] on button "Cancelar pedido" at bounding box center [329, 238] width 54 height 14
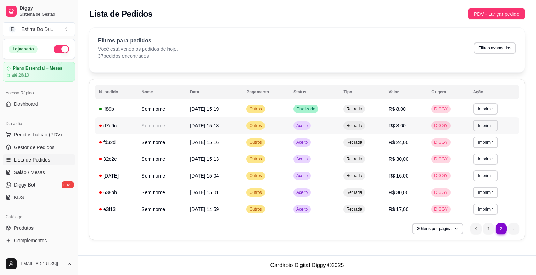
click at [309, 124] on span "Aceito" at bounding box center [302, 126] width 14 height 6
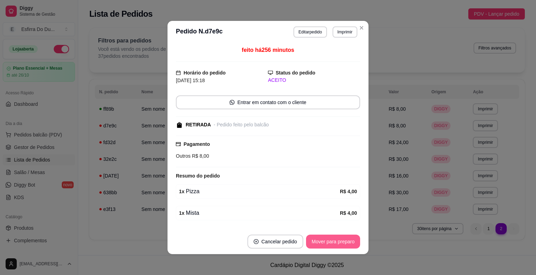
click at [333, 248] on button "Mover para preparo" at bounding box center [333, 242] width 54 height 14
click at [333, 248] on div "Mover para preparo" at bounding box center [328, 242] width 64 height 14
click at [333, 247] on button "Mover para retirada disponível" at bounding box center [321, 242] width 77 height 14
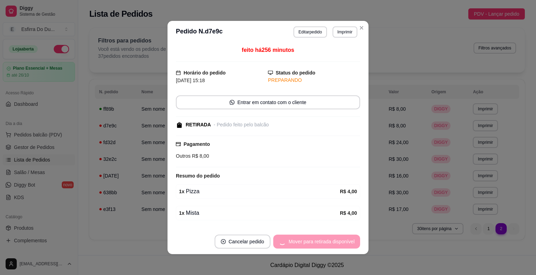
click at [333, 247] on div "Mover para retirada disponível" at bounding box center [316, 242] width 87 height 14
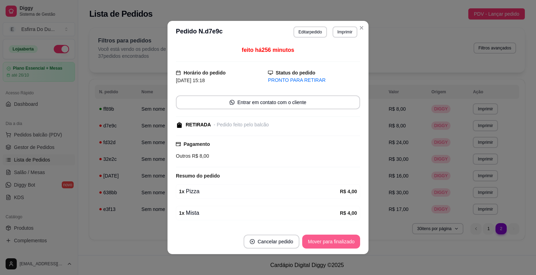
click at [333, 247] on div "Mover para finalizado" at bounding box center [331, 242] width 58 height 14
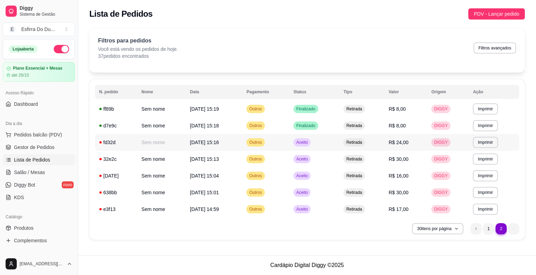
click at [309, 141] on span "Aceito" at bounding box center [302, 143] width 14 height 6
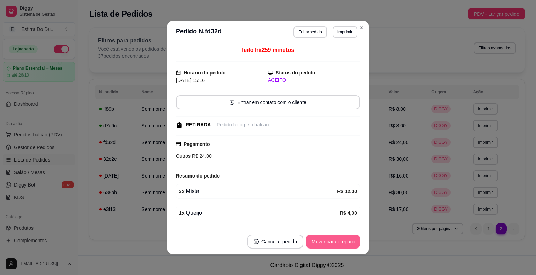
click at [341, 246] on button "Mover para preparo" at bounding box center [333, 242] width 54 height 14
click at [341, 246] on div "Mover para preparo" at bounding box center [328, 242] width 64 height 14
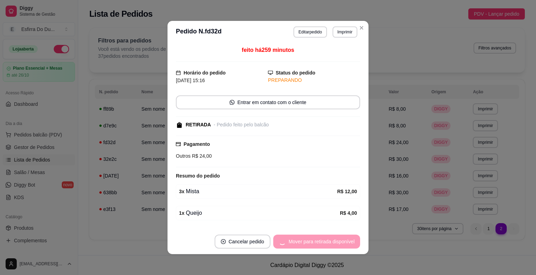
click at [341, 246] on div "Mover para retirada disponível" at bounding box center [316, 242] width 87 height 14
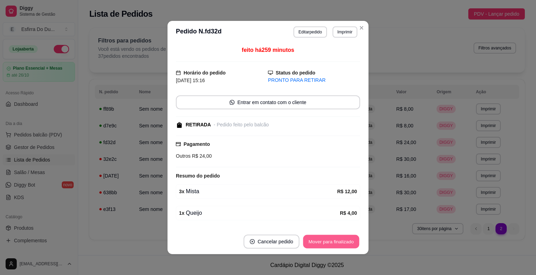
click at [341, 246] on button "Mover para finalizado" at bounding box center [331, 242] width 56 height 14
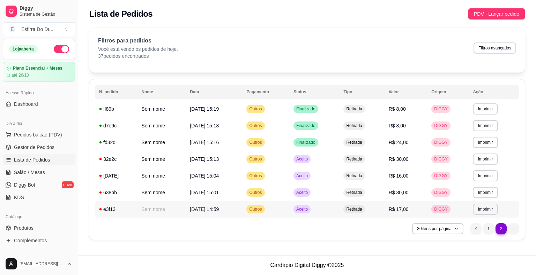
click at [305, 213] on div "Aceito" at bounding box center [301, 209] width 17 height 8
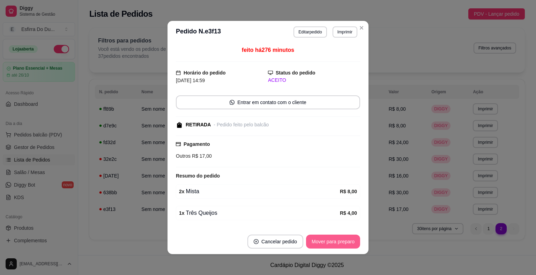
click at [334, 244] on button "Mover para preparo" at bounding box center [333, 242] width 54 height 14
click at [334, 244] on div "Mover para preparo" at bounding box center [328, 242] width 64 height 14
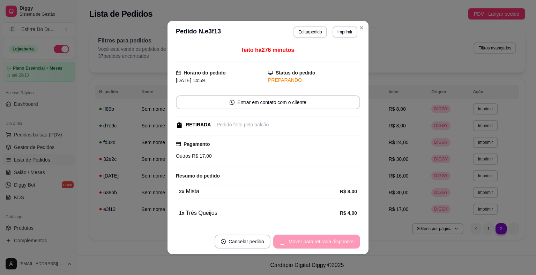
click at [335, 244] on div "Mover para retirada disponível" at bounding box center [316, 242] width 87 height 14
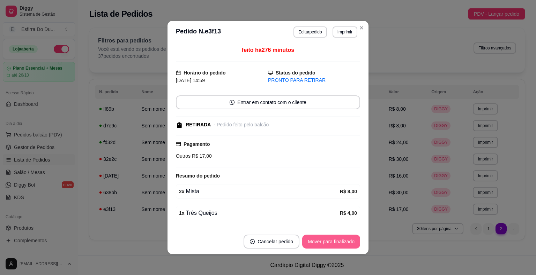
click at [335, 244] on button "Mover para finalizado" at bounding box center [331, 242] width 58 height 14
click at [338, 243] on div "Mover para finalizado" at bounding box center [326, 242] width 68 height 14
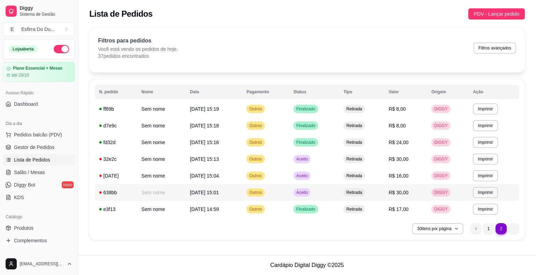
click at [309, 194] on span "Aceito" at bounding box center [302, 193] width 14 height 6
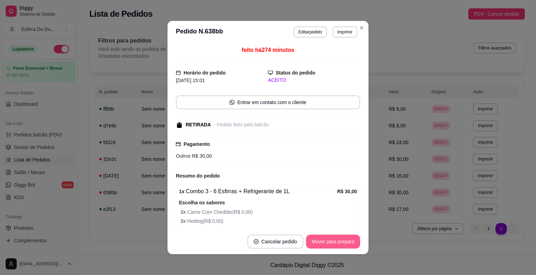
click at [331, 245] on button "Mover para preparo" at bounding box center [333, 242] width 54 height 14
click at [331, 245] on div "Mover para preparo" at bounding box center [328, 242] width 64 height 14
click at [331, 245] on button "Mover para retirada disponível" at bounding box center [321, 242] width 77 height 14
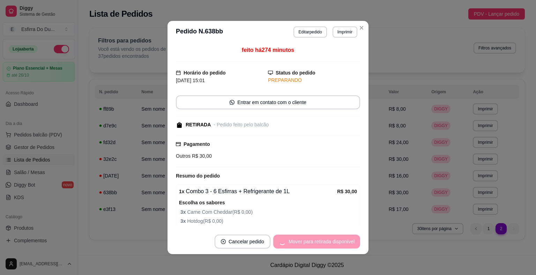
click at [331, 245] on div "Mover para retirada disponível" at bounding box center [316, 242] width 87 height 14
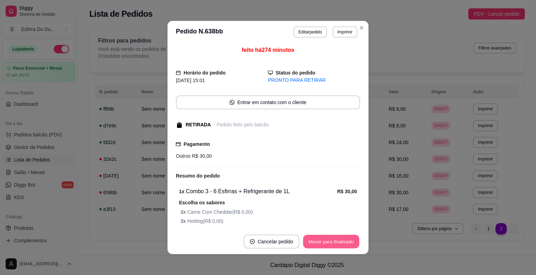
click at [331, 245] on button "Mover para finalizado" at bounding box center [331, 242] width 56 height 14
click at [331, 245] on div "Mover para finalizado" at bounding box center [326, 242] width 68 height 14
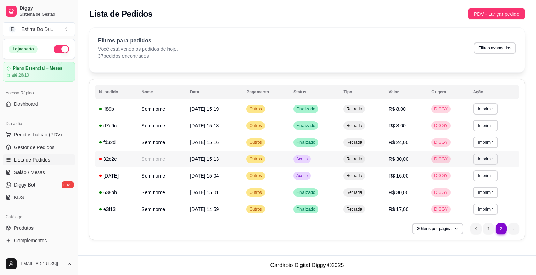
click at [309, 161] on span "Aceito" at bounding box center [302, 160] width 14 height 6
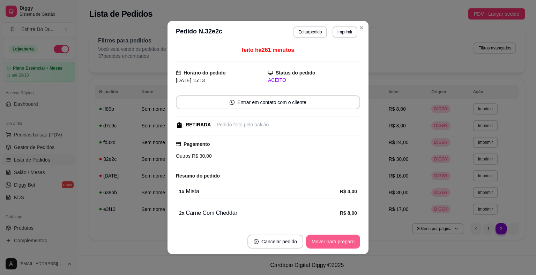
click at [326, 244] on button "Mover para preparo" at bounding box center [333, 242] width 54 height 14
click at [326, 244] on div "Mover para preparo" at bounding box center [328, 242] width 64 height 14
click at [326, 244] on button "Mover para retirada disponível" at bounding box center [321, 242] width 75 height 14
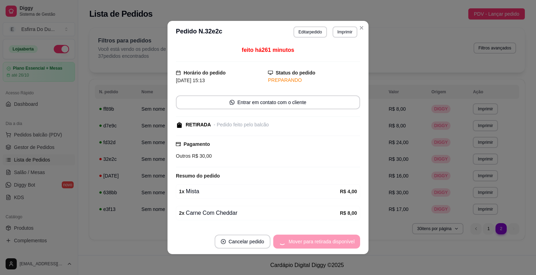
click at [326, 244] on div "Mover para retirada disponível" at bounding box center [316, 242] width 87 height 14
click at [327, 244] on div "Mover para retirada disponível" at bounding box center [316, 242] width 87 height 14
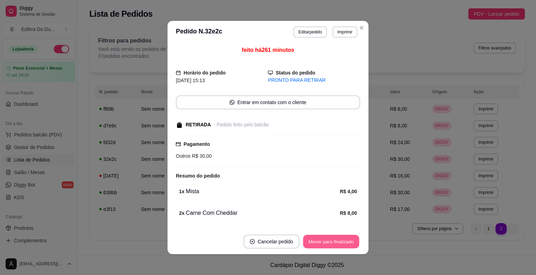
click at [327, 244] on button "Mover para finalizado" at bounding box center [331, 242] width 56 height 14
click at [327, 244] on div "Mover para finalizado" at bounding box center [326, 242] width 68 height 14
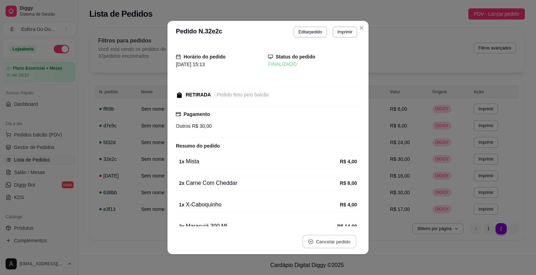
click at [327, 242] on button "Cancelar pedido" at bounding box center [329, 242] width 54 height 14
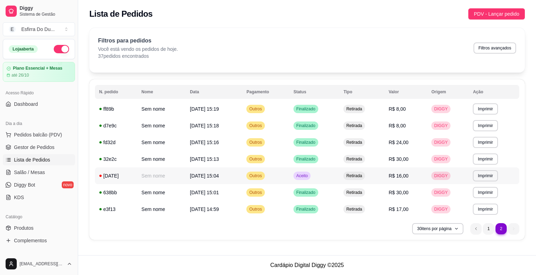
click at [309, 173] on span "Aceito" at bounding box center [302, 176] width 14 height 6
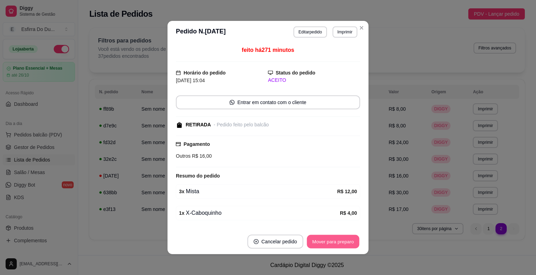
click at [320, 247] on button "Mover para preparo" at bounding box center [332, 242] width 52 height 14
click at [320, 247] on div "Mover para preparo" at bounding box center [328, 242] width 64 height 14
click at [320, 247] on button "Mover para retirada disponível" at bounding box center [321, 242] width 75 height 14
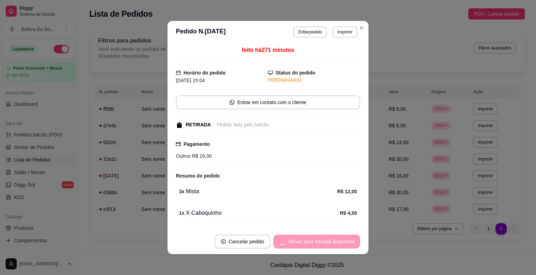
click at [320, 247] on div "Mover para retirada disponível" at bounding box center [316, 242] width 87 height 14
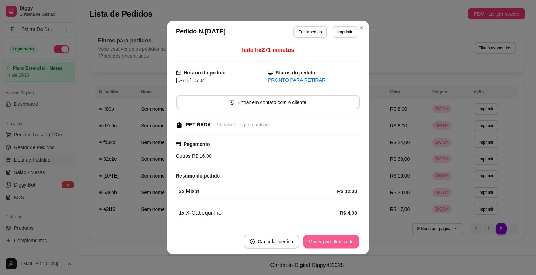
click at [320, 247] on button "Mover para finalizado" at bounding box center [331, 242] width 56 height 14
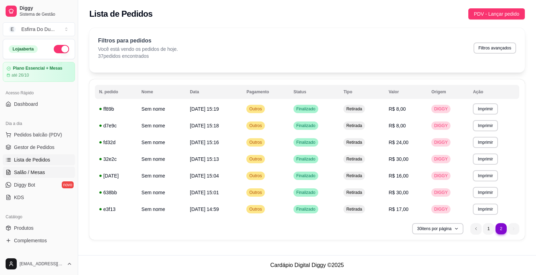
drag, startPoint x: 121, startPoint y: 8, endPoint x: 40, endPoint y: 172, distance: 183.1
click at [40, 172] on span "Salão / Mesas" at bounding box center [29, 172] width 31 height 7
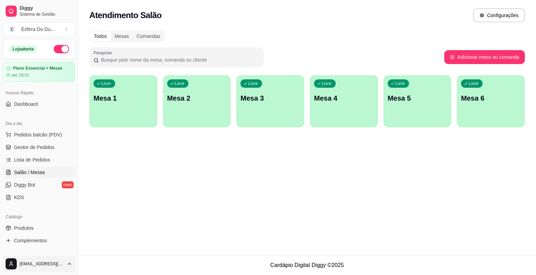
click at [13, 266] on html "Diggy Sistema de Gestão E Esfirra Do Du ... Loja aberta Plano Essencial + Mesas…" at bounding box center [268, 137] width 536 height 275
click at [24, 245] on div "Sair" at bounding box center [39, 247] width 75 height 11
